Goal: Information Seeking & Learning: Learn about a topic

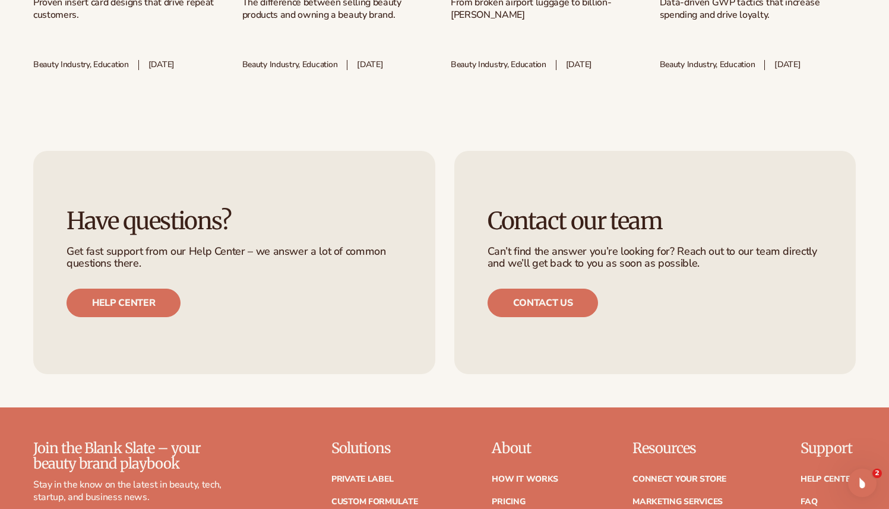
scroll to position [2833, 0]
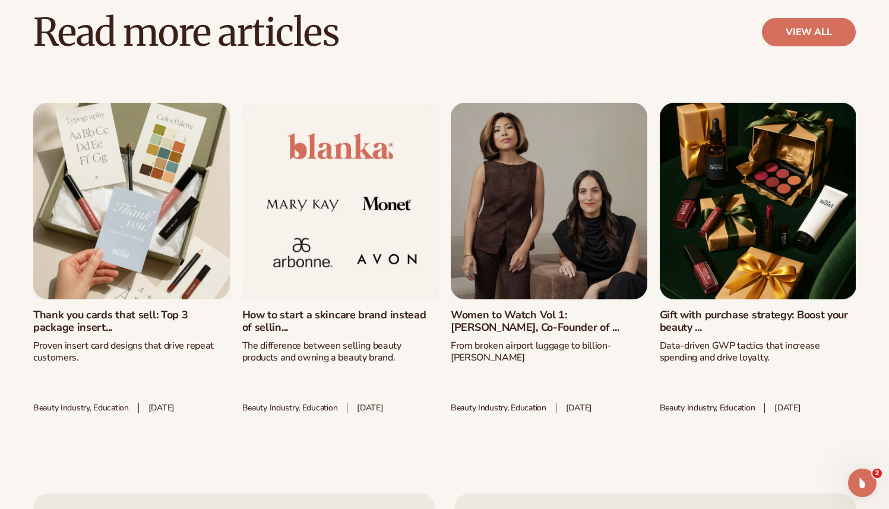
scroll to position [1074, 0]
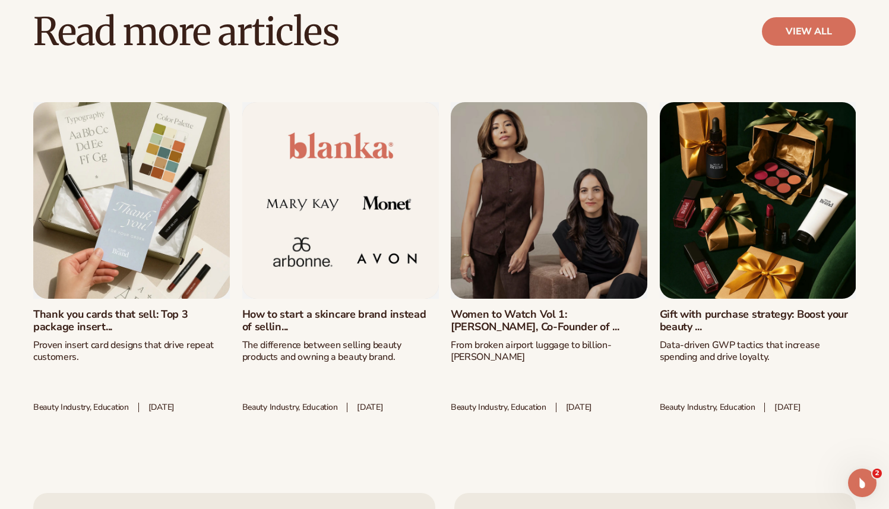
click at [475, 319] on link "Women to Watch Vol 1: [PERSON_NAME], Co-Founder of ..." at bounding box center [549, 321] width 197 height 26
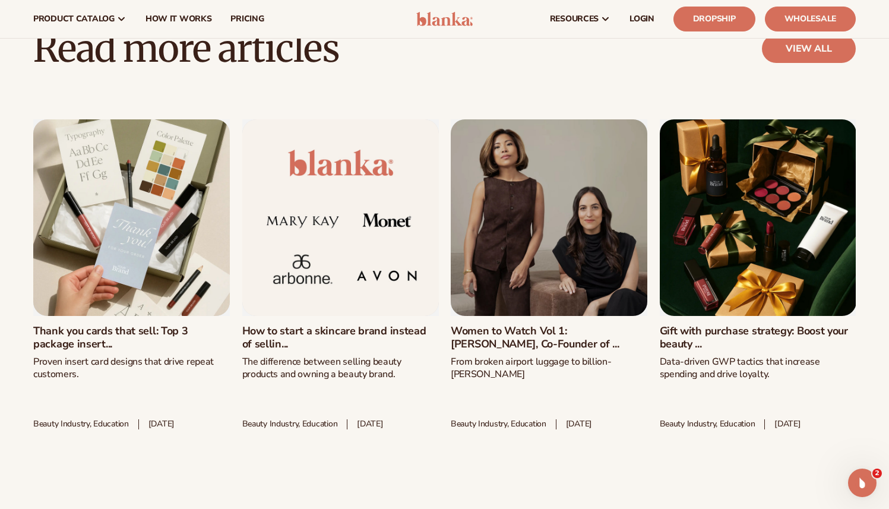
scroll to position [3930, 0]
